Goal: Find specific page/section: Find specific page/section

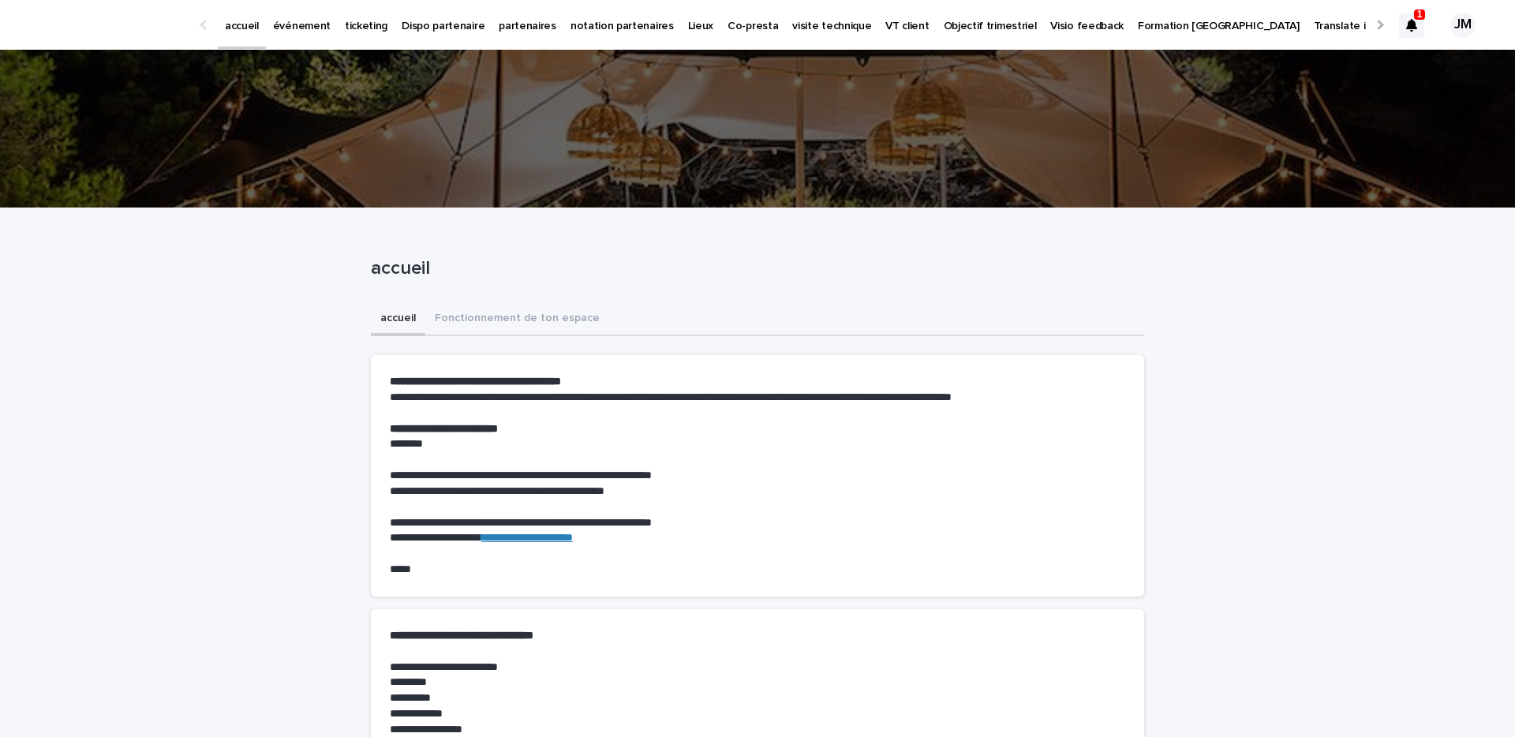
click at [1406, 33] on div at bounding box center [1411, 25] width 25 height 25
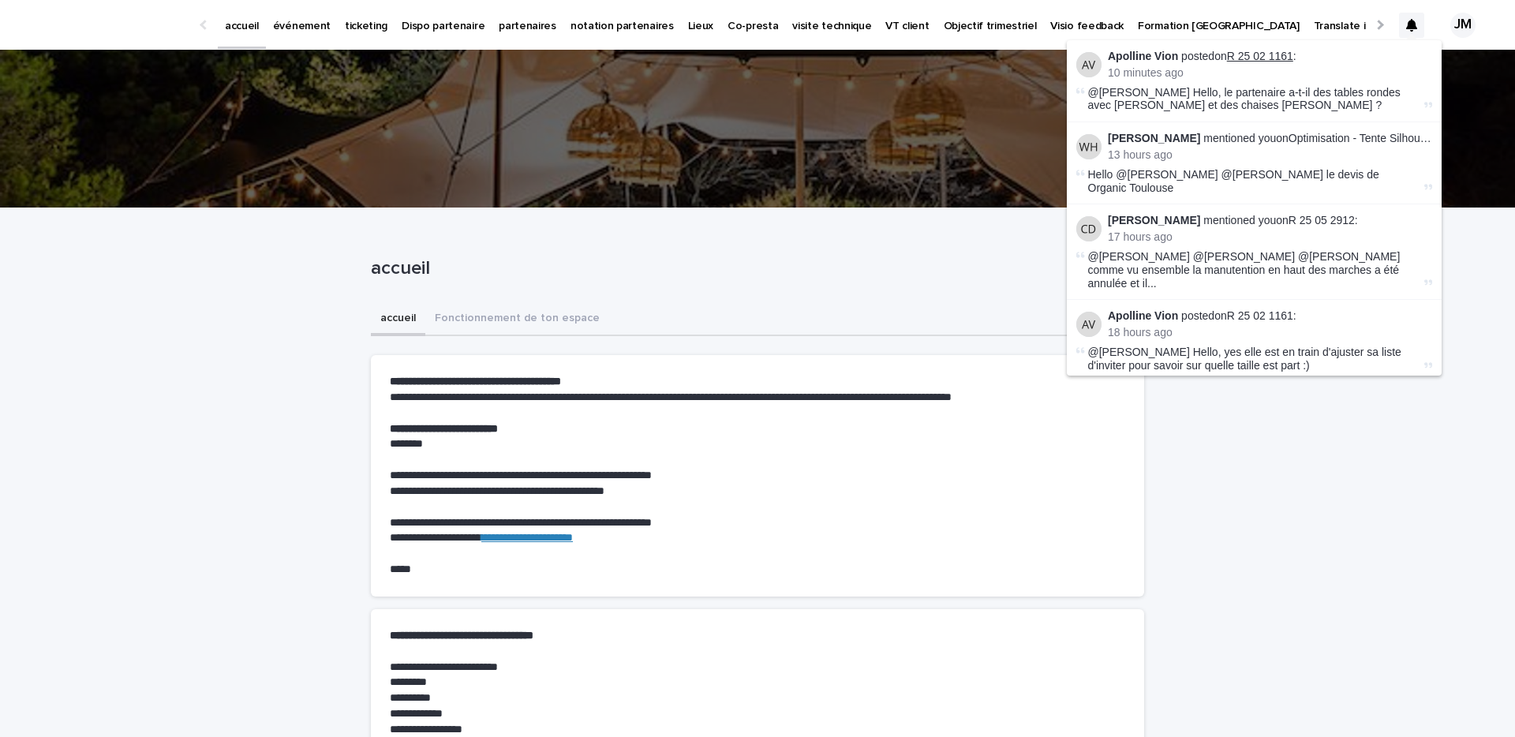
click at [1249, 54] on link "R 25 02 1161" at bounding box center [1260, 56] width 66 height 13
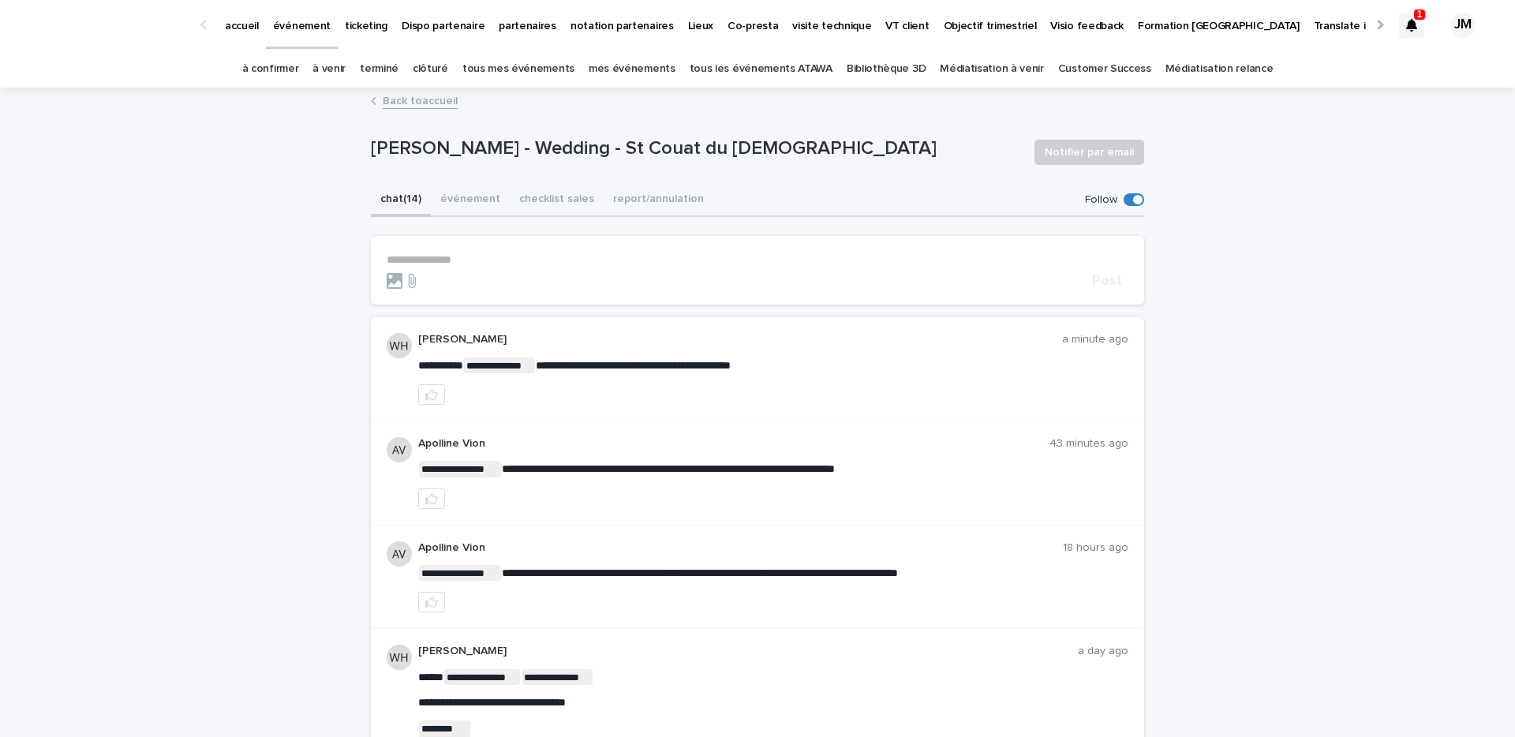
click at [1408, 25] on icon at bounding box center [1411, 25] width 11 height 13
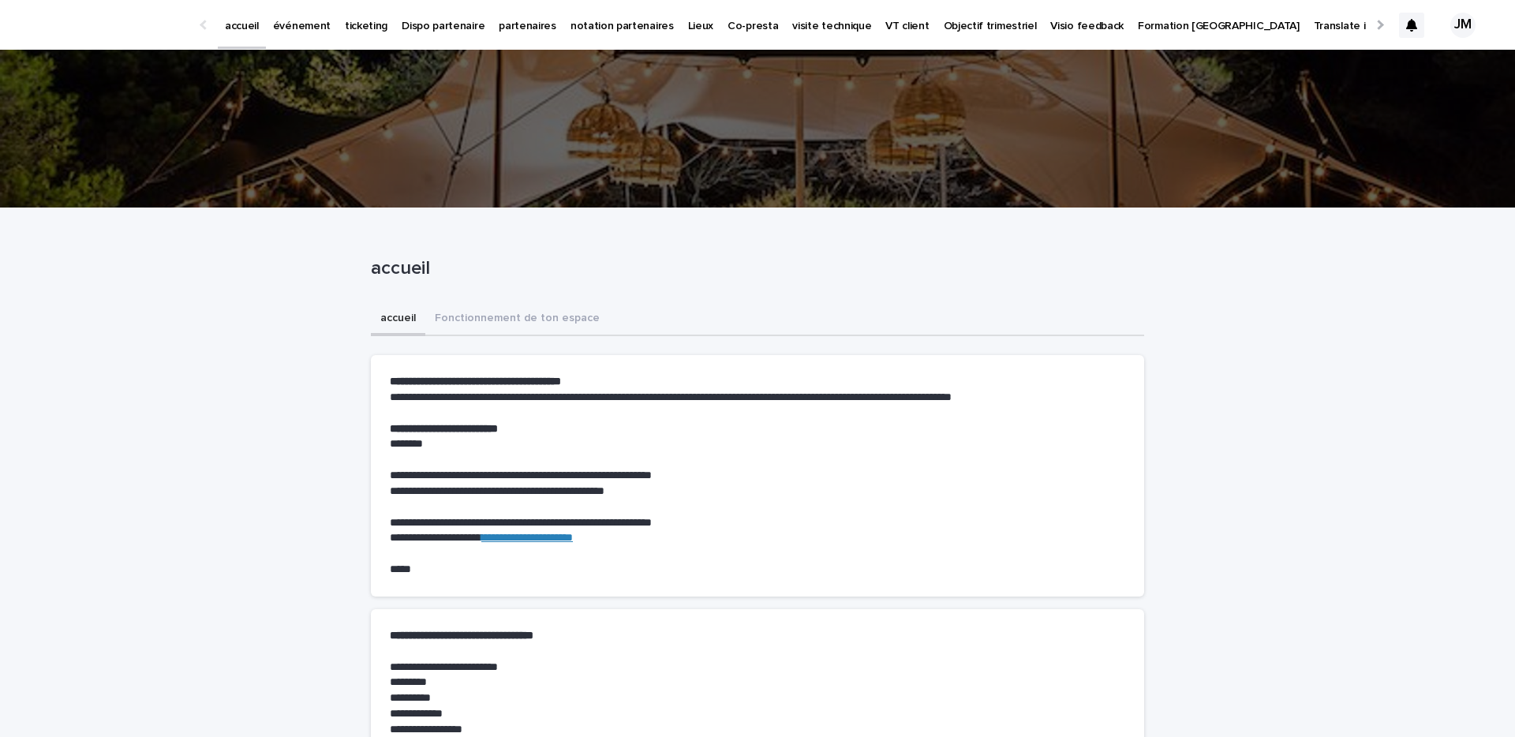
click at [1410, 13] on div at bounding box center [1411, 25] width 25 height 25
